Goal: Check status: Check status

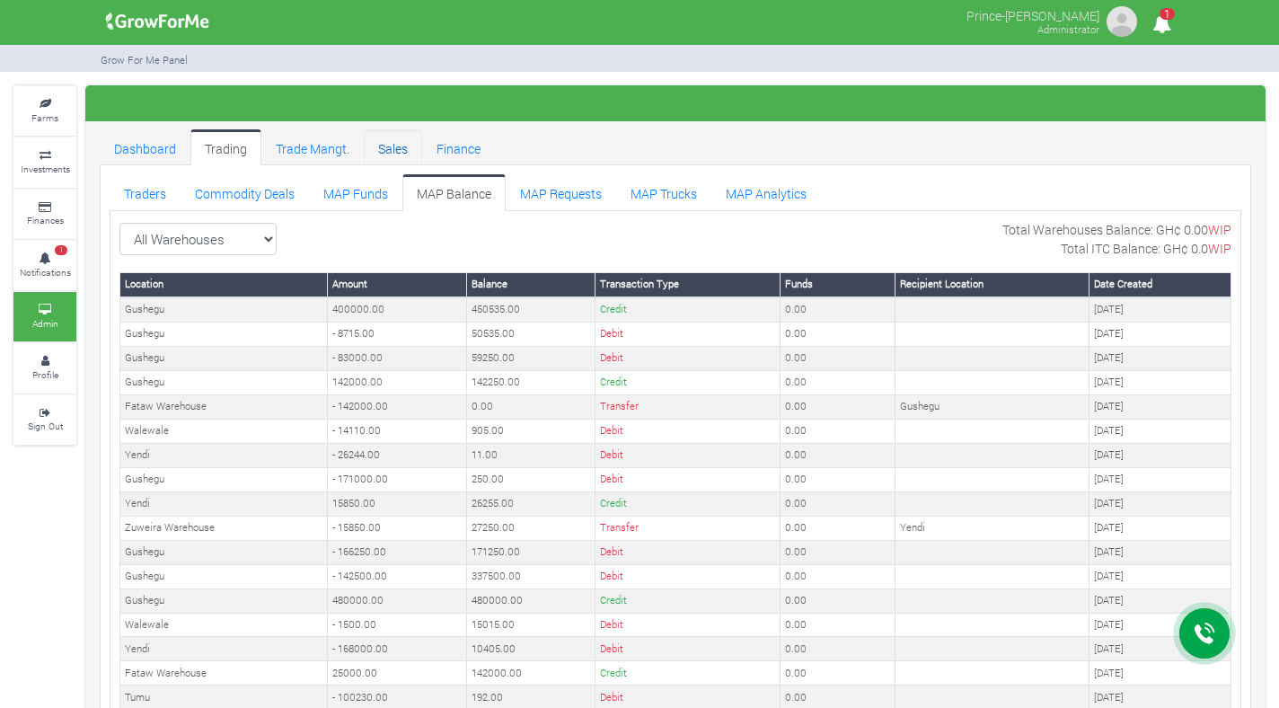
click at [402, 150] on link "Sales" at bounding box center [393, 147] width 58 height 36
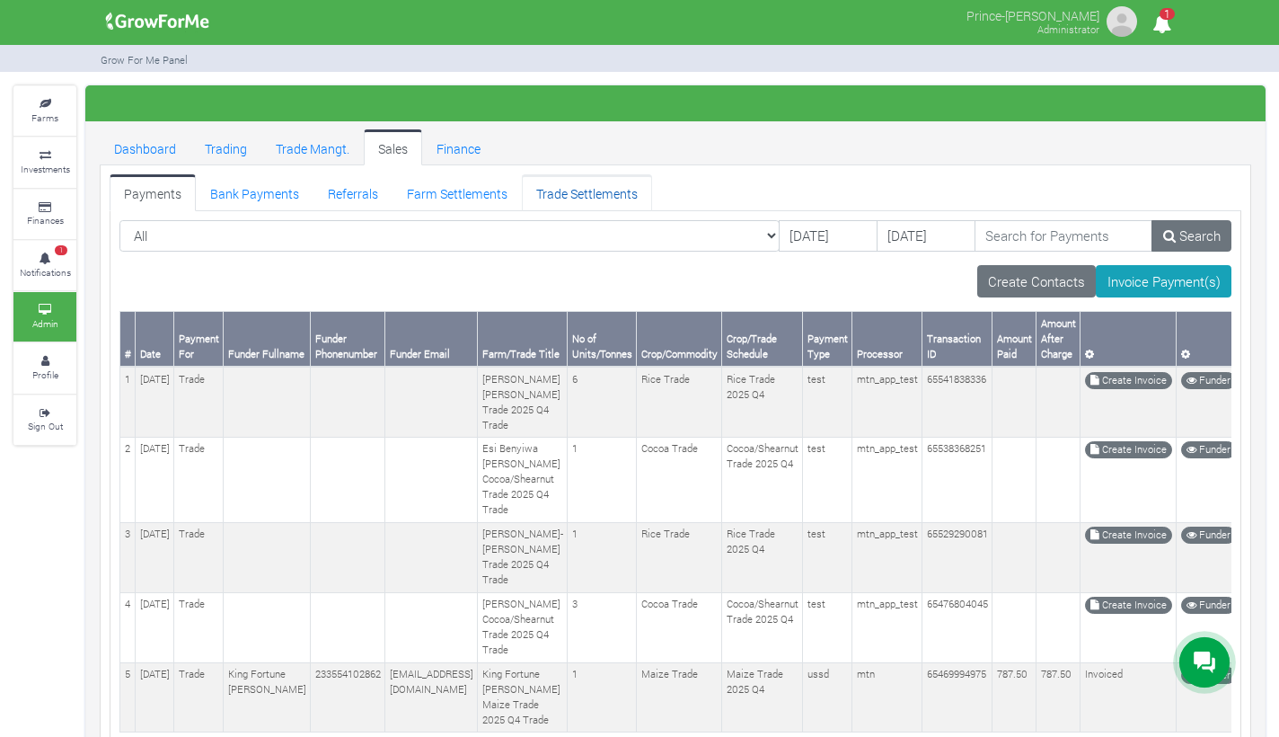
click at [552, 198] on link "Trade Settlements" at bounding box center [587, 192] width 130 height 36
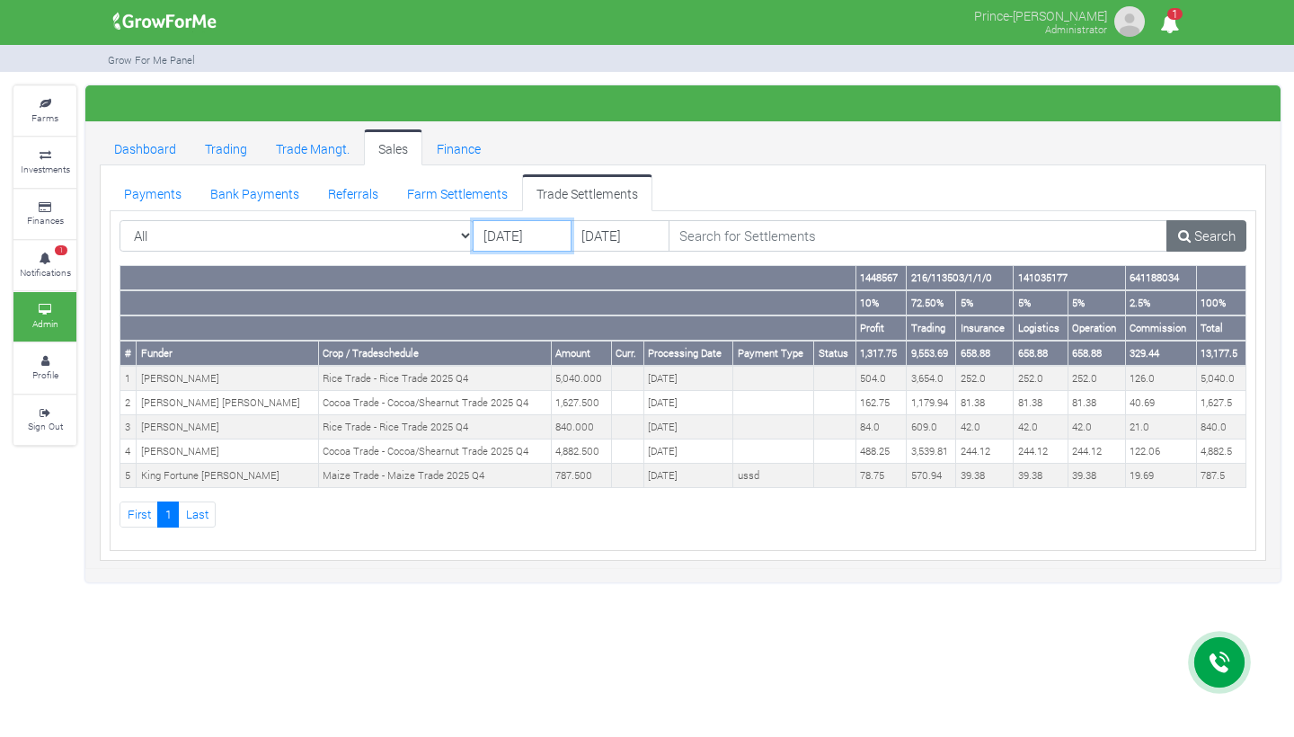
click at [516, 233] on input "23/09/2025" at bounding box center [522, 236] width 99 height 32
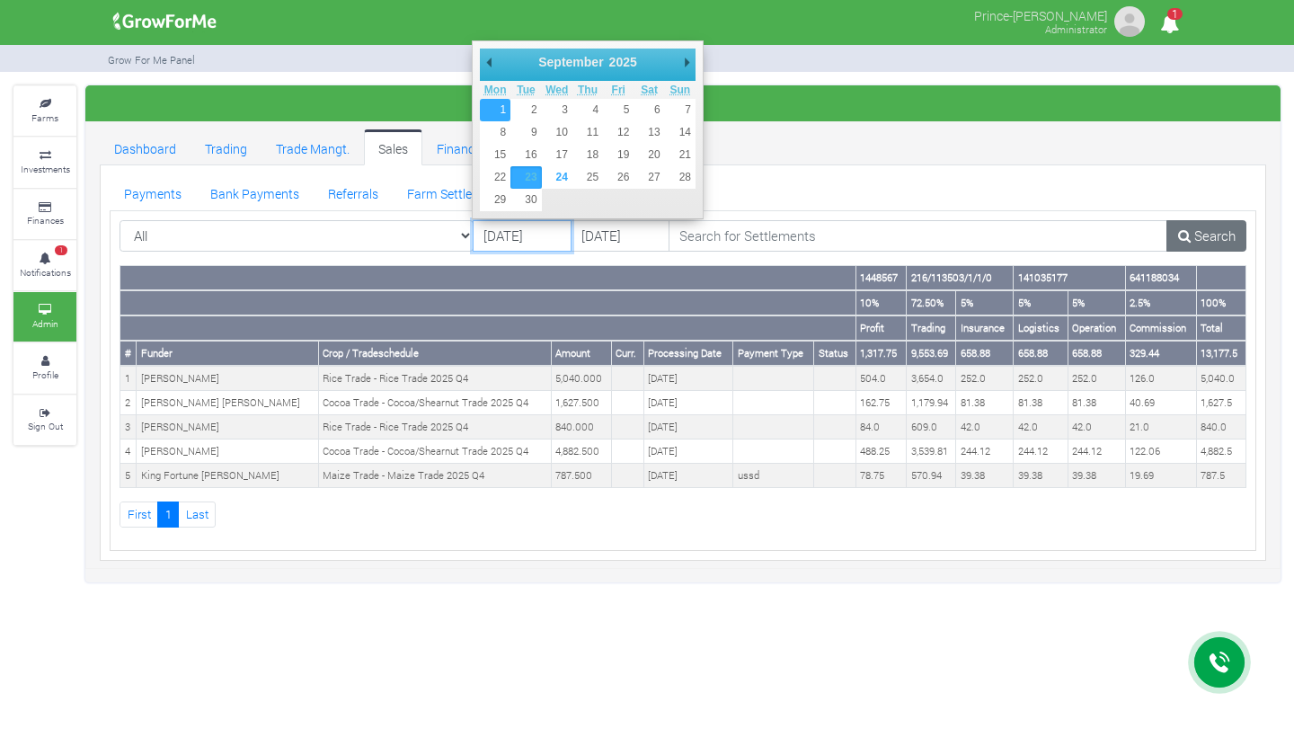
type input "01/09/2025"
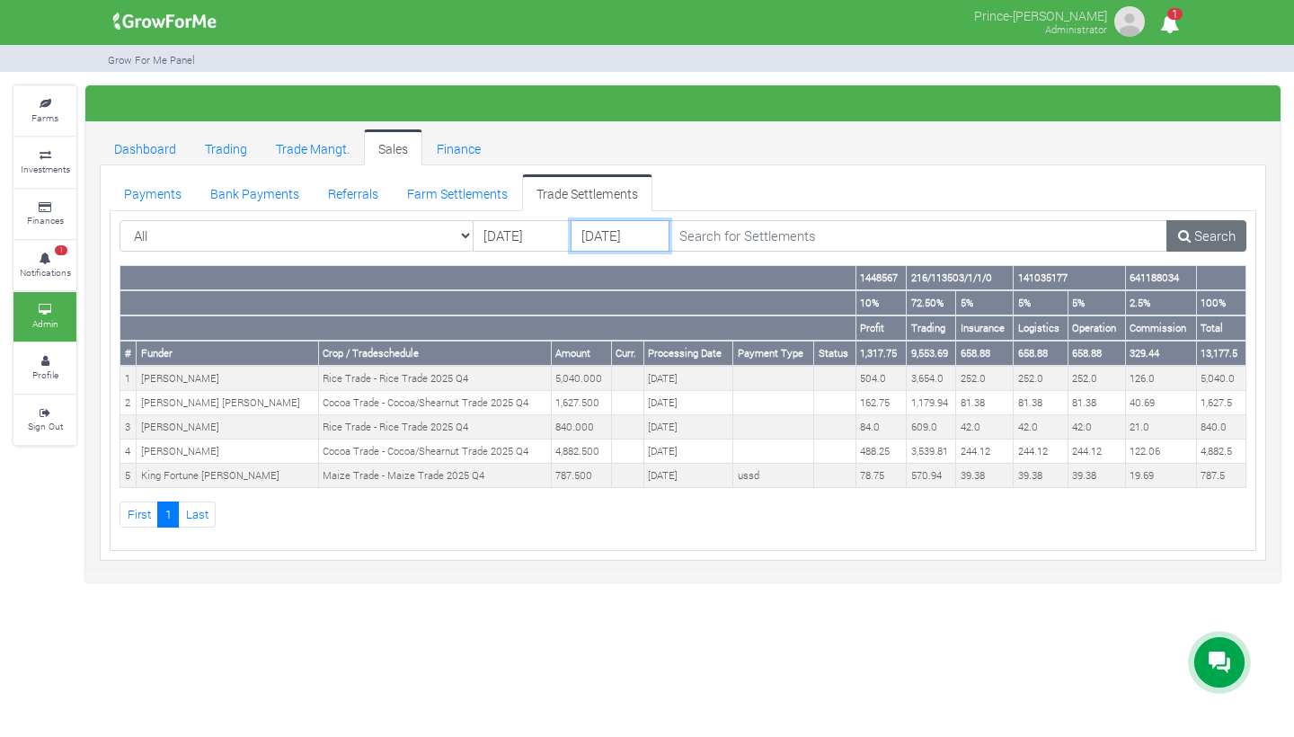
click at [625, 236] on input "25/09/2025" at bounding box center [619, 236] width 99 height 32
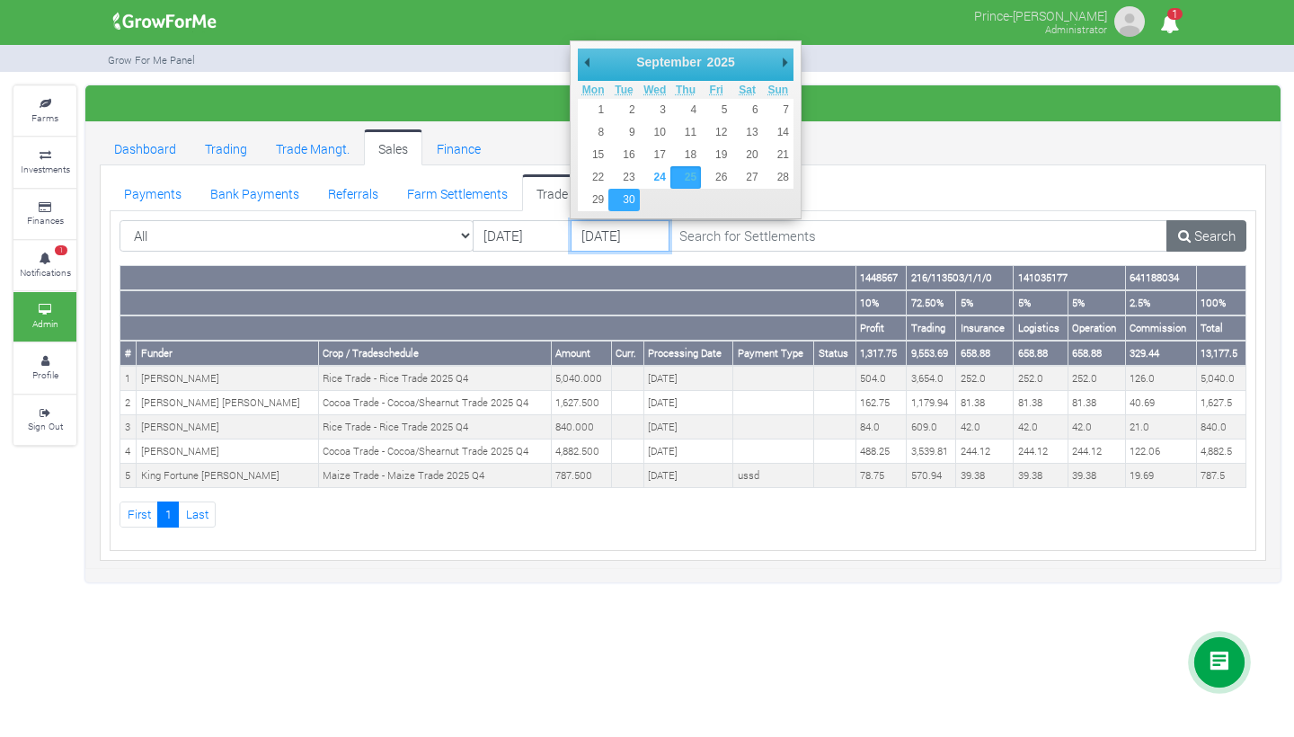
type input "30/09/2025"
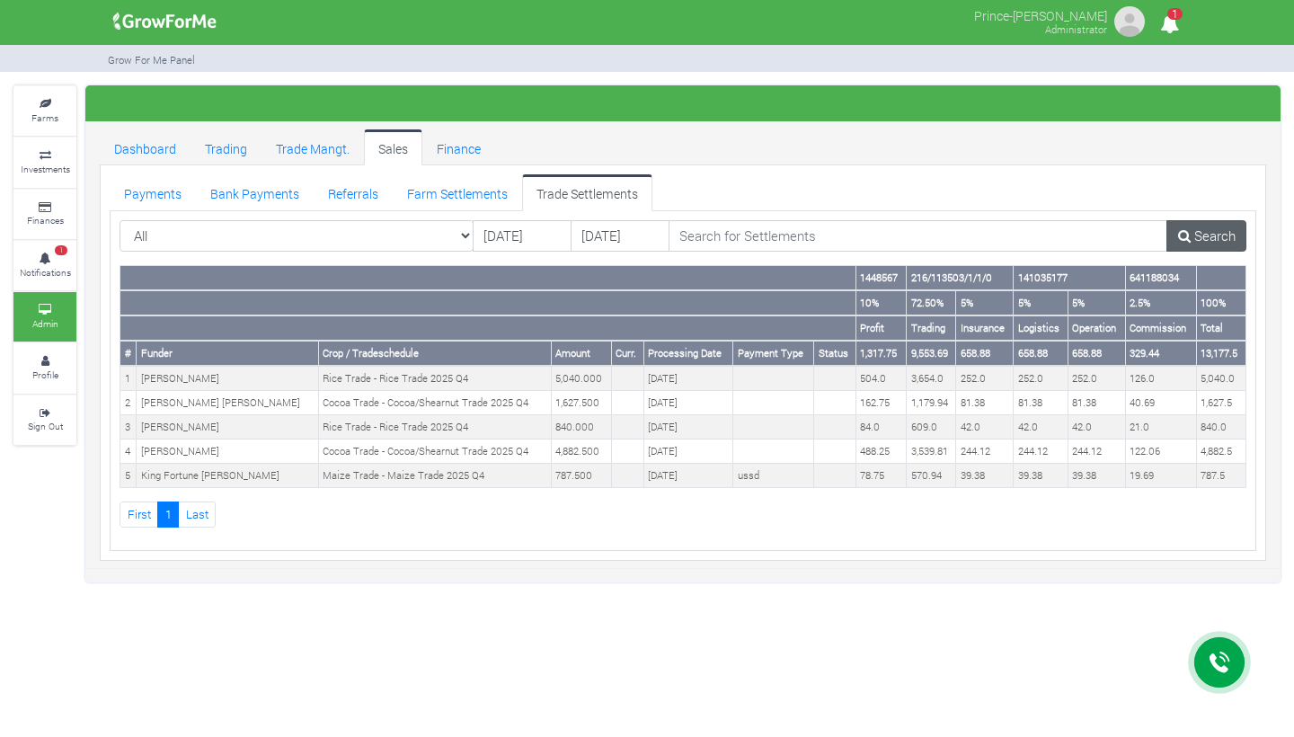
click at [1191, 242] on link "Search" at bounding box center [1206, 236] width 80 height 32
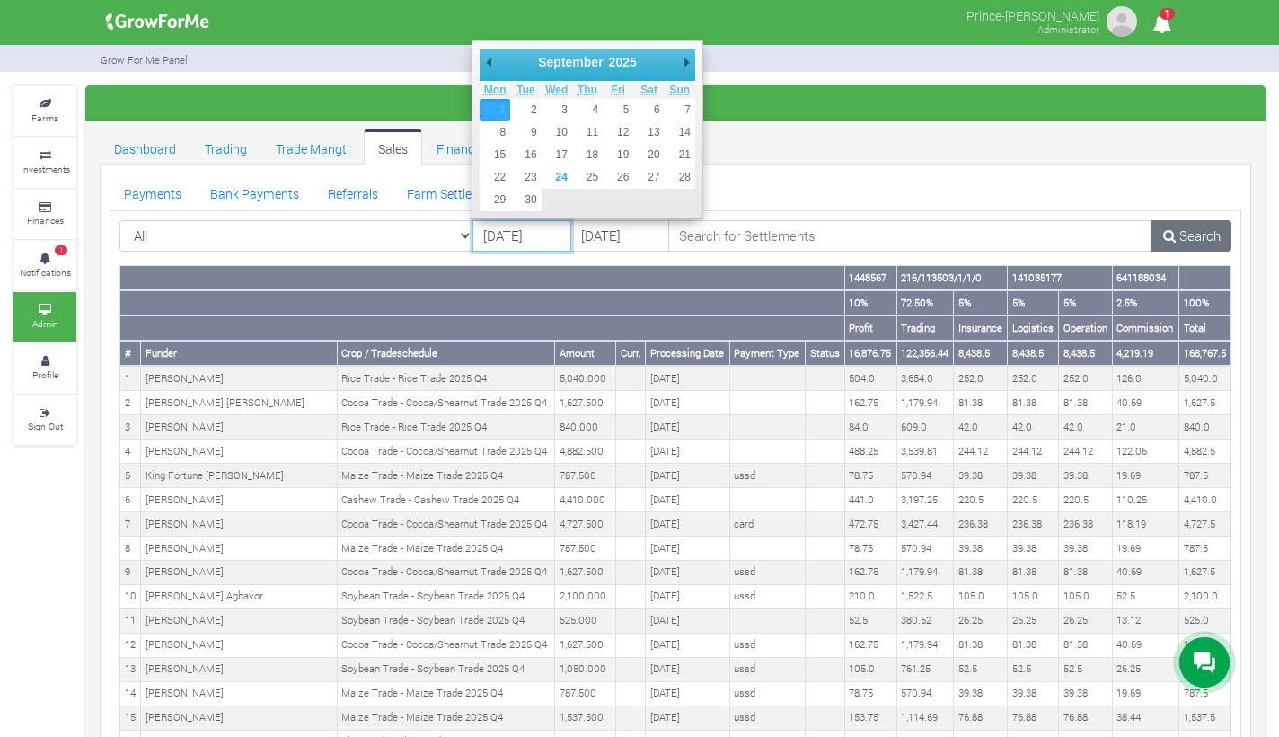
click at [519, 234] on input "01/09/2025" at bounding box center [522, 236] width 99 height 32
type input "01/07/2025"
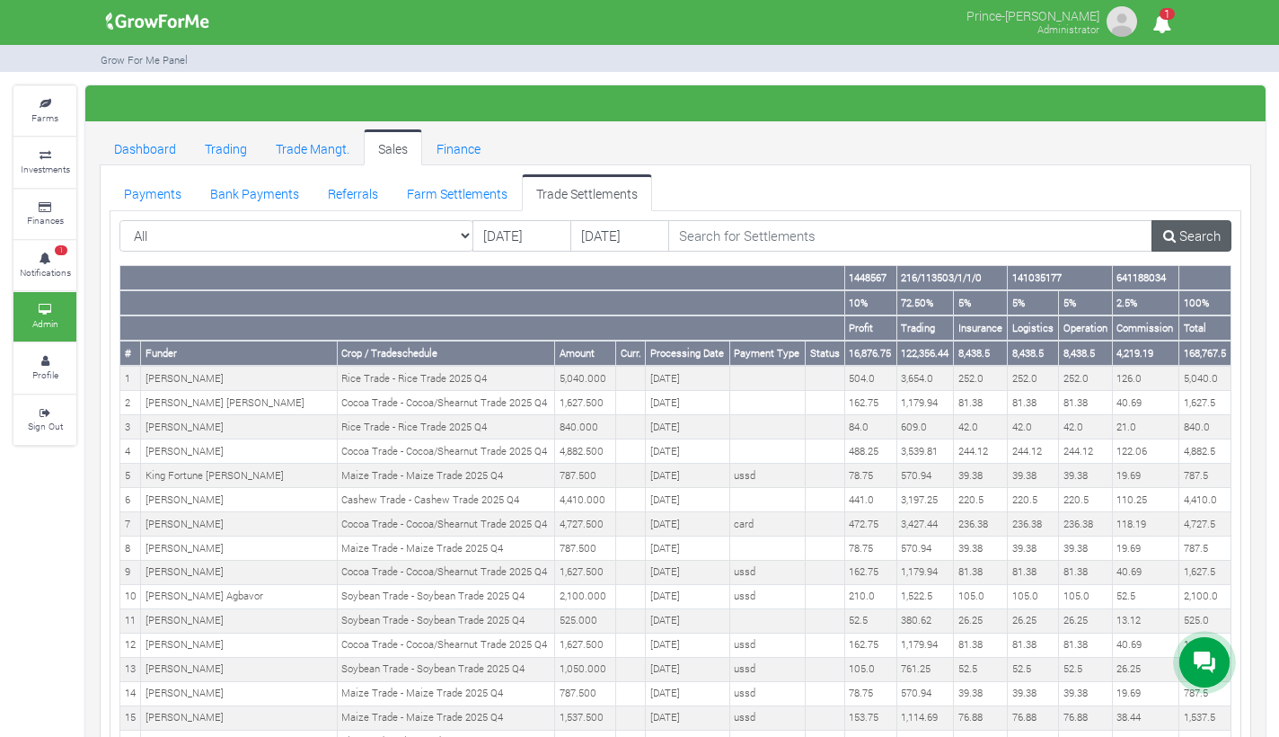
click at [1177, 233] on link "Search" at bounding box center [1192, 236] width 80 height 32
